Goal: Information Seeking & Learning: Learn about a topic

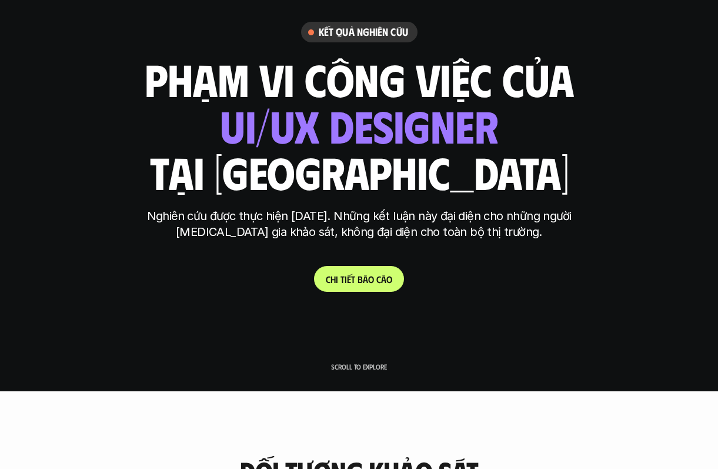
scroll to position [79, 0]
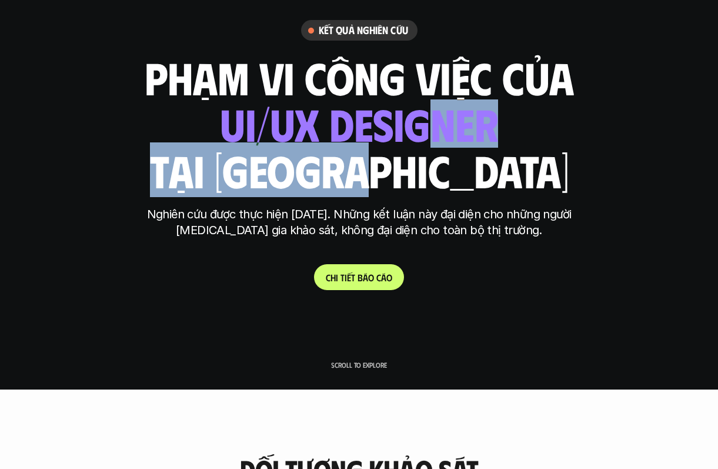
drag, startPoint x: 433, startPoint y: 116, endPoint x: 441, endPoint y: 152, distance: 36.2
click at [441, 152] on div "phạm vi công việc của ui designer ui/ux designer product designer UX designer u…" at bounding box center [359, 124] width 429 height 138
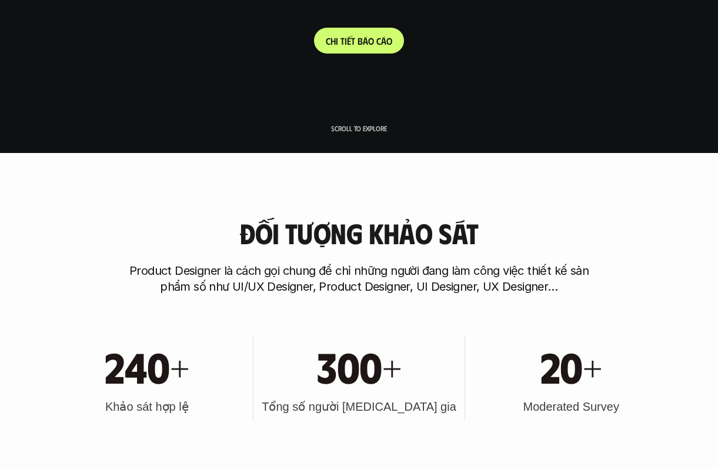
click at [425, 244] on h3 "Đối tượng khảo sát" at bounding box center [358, 233] width 239 height 31
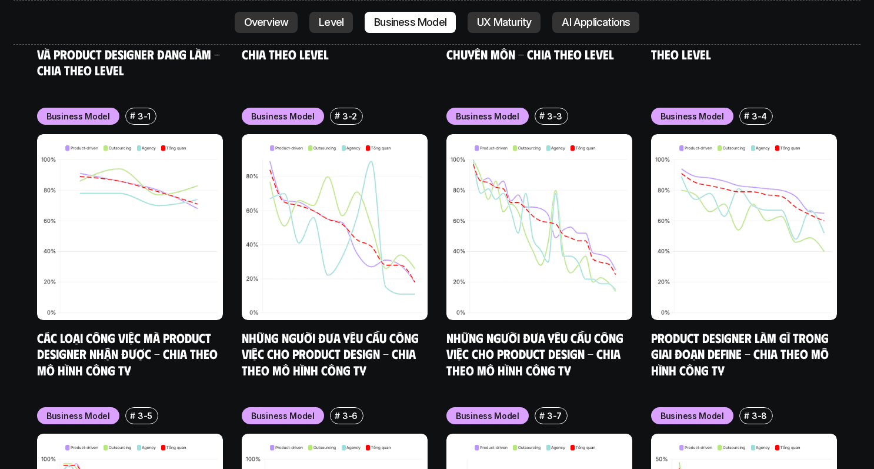
scroll to position [4946, 0]
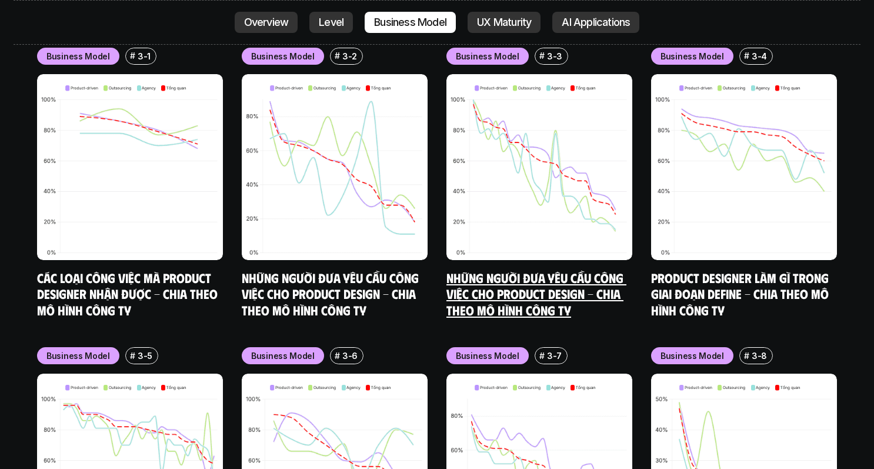
click at [535, 186] on img at bounding box center [539, 167] width 186 height 186
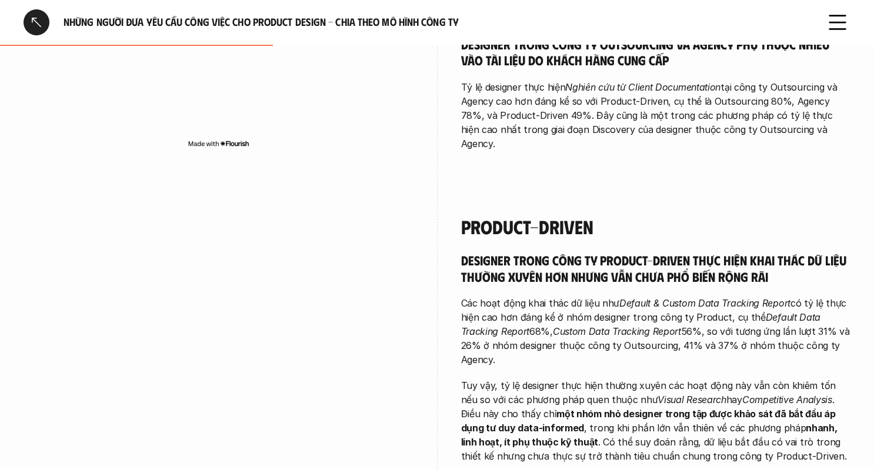
scroll to position [708, 0]
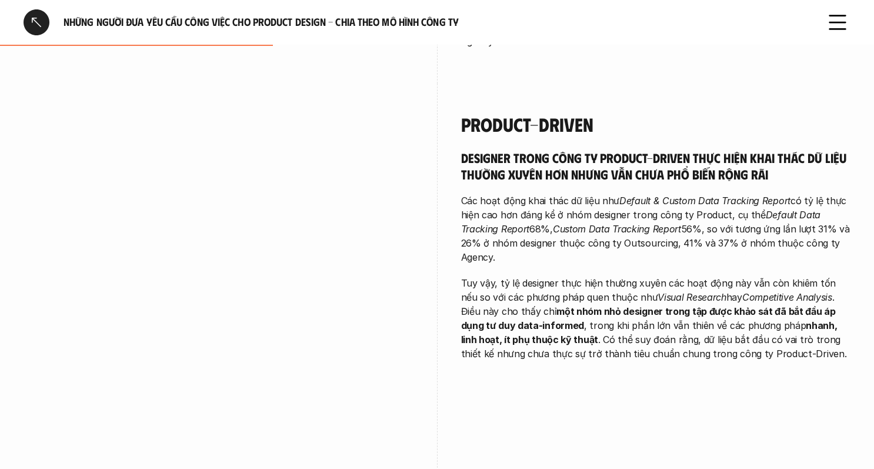
click at [36, 18] on div at bounding box center [37, 22] width 26 height 26
